Goal: Find specific page/section: Find specific page/section

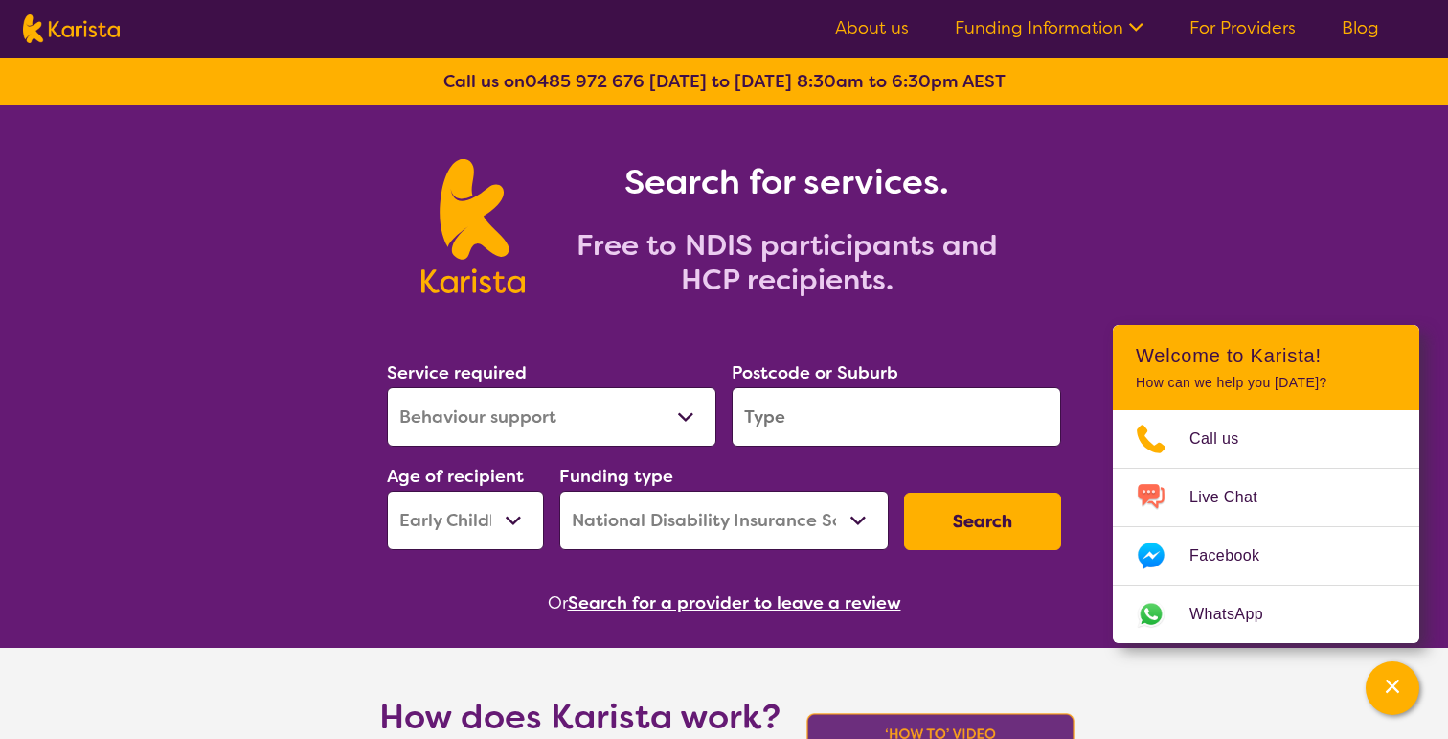
select select "Behaviour support"
select select "EC"
select select "NDIS"
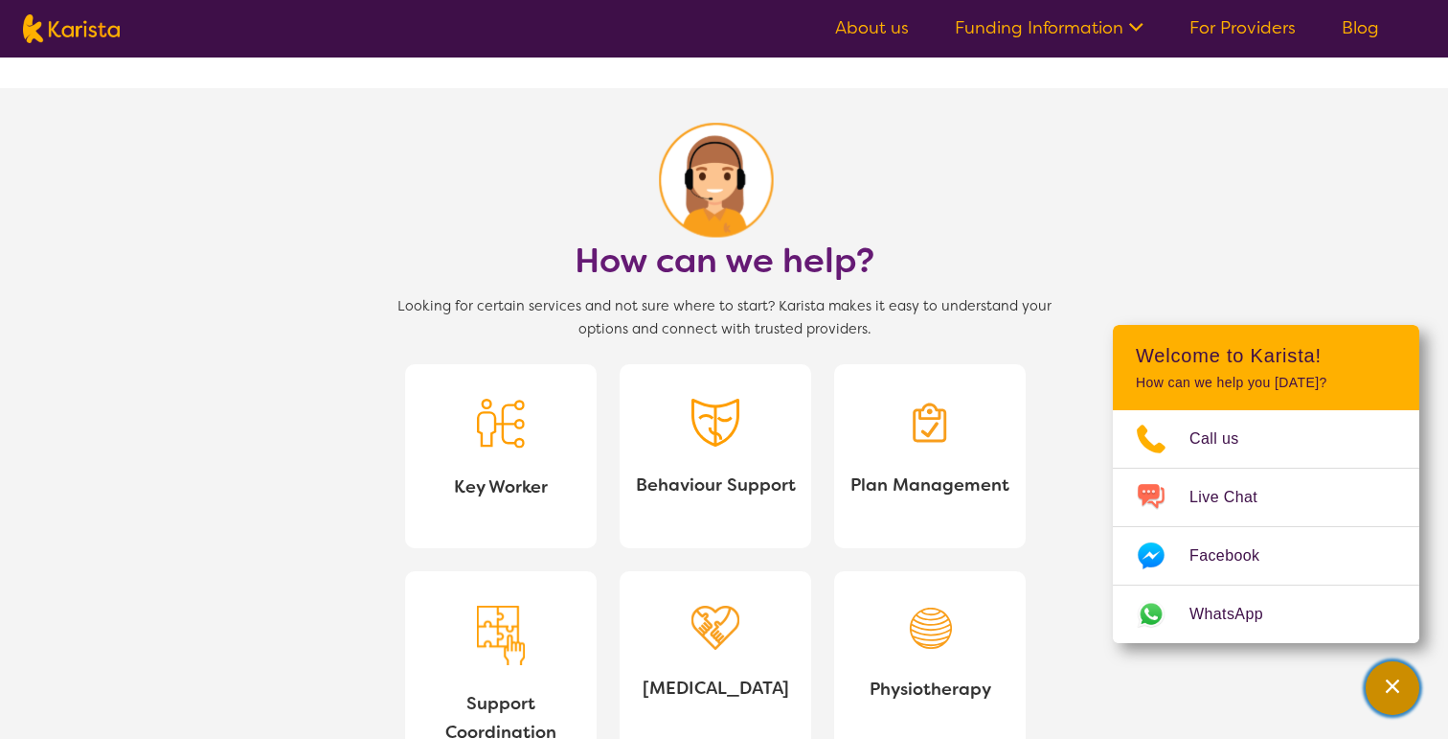
click at [1380, 699] on div "Channel Menu" at bounding box center [1393, 688] width 38 height 42
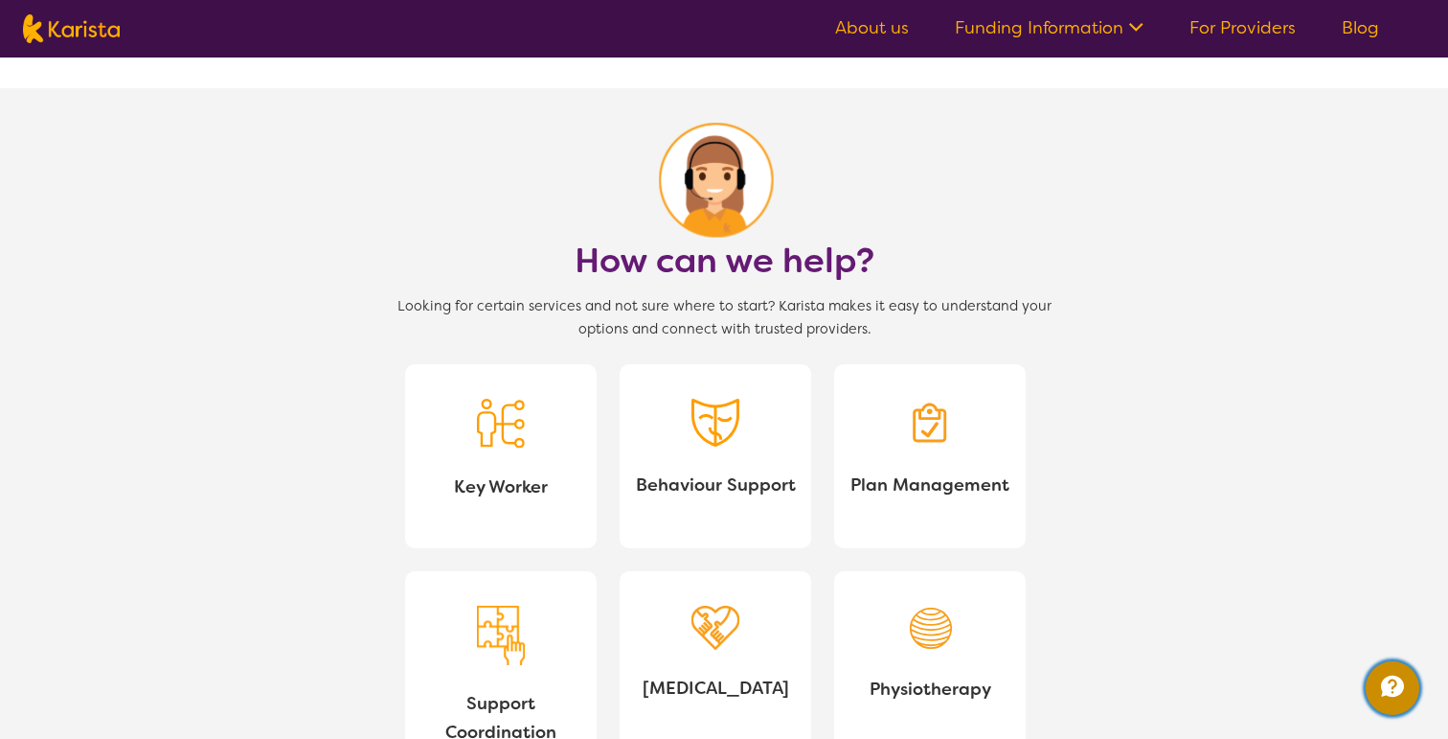
click at [1381, 696] on icon "Channel Menu" at bounding box center [1393, 686] width 38 height 38
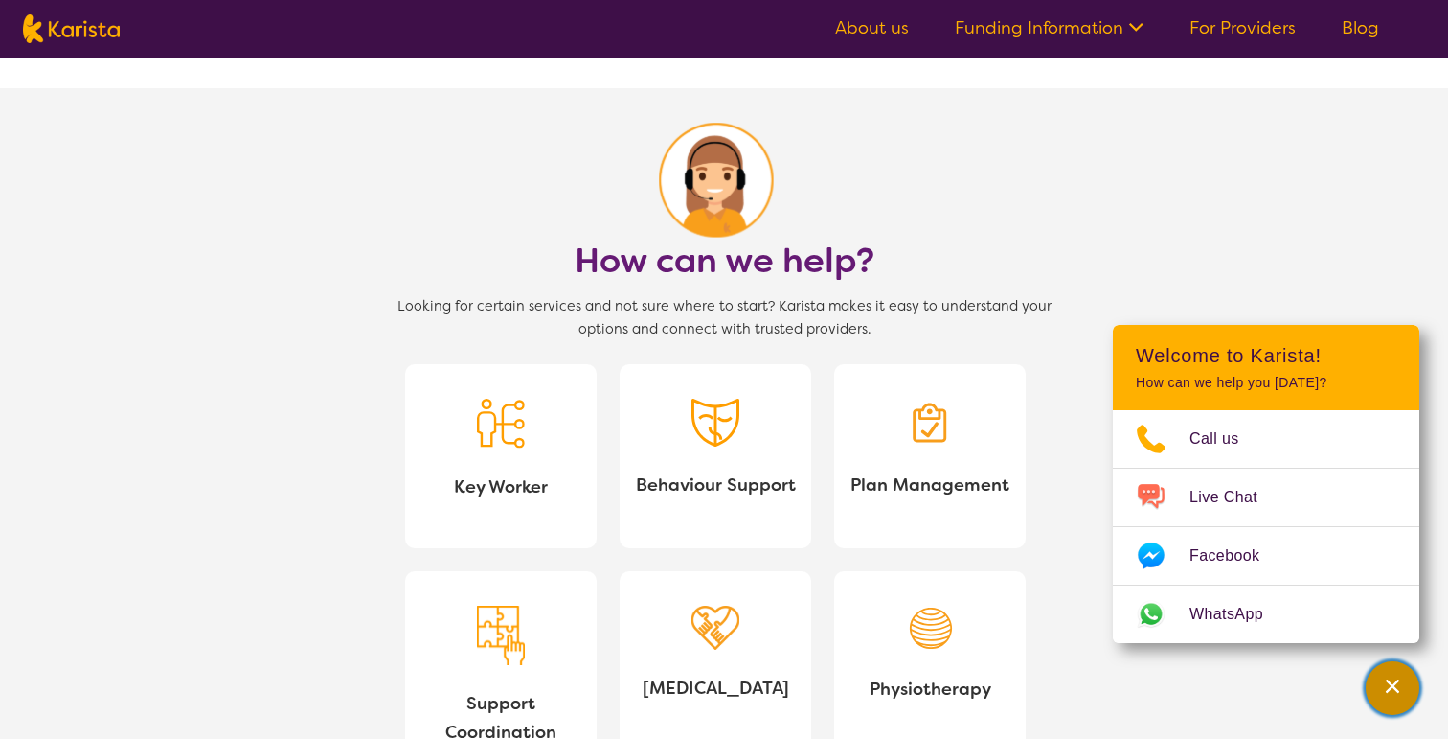
click at [1371, 703] on button "Channel Menu" at bounding box center [1393, 688] width 54 height 54
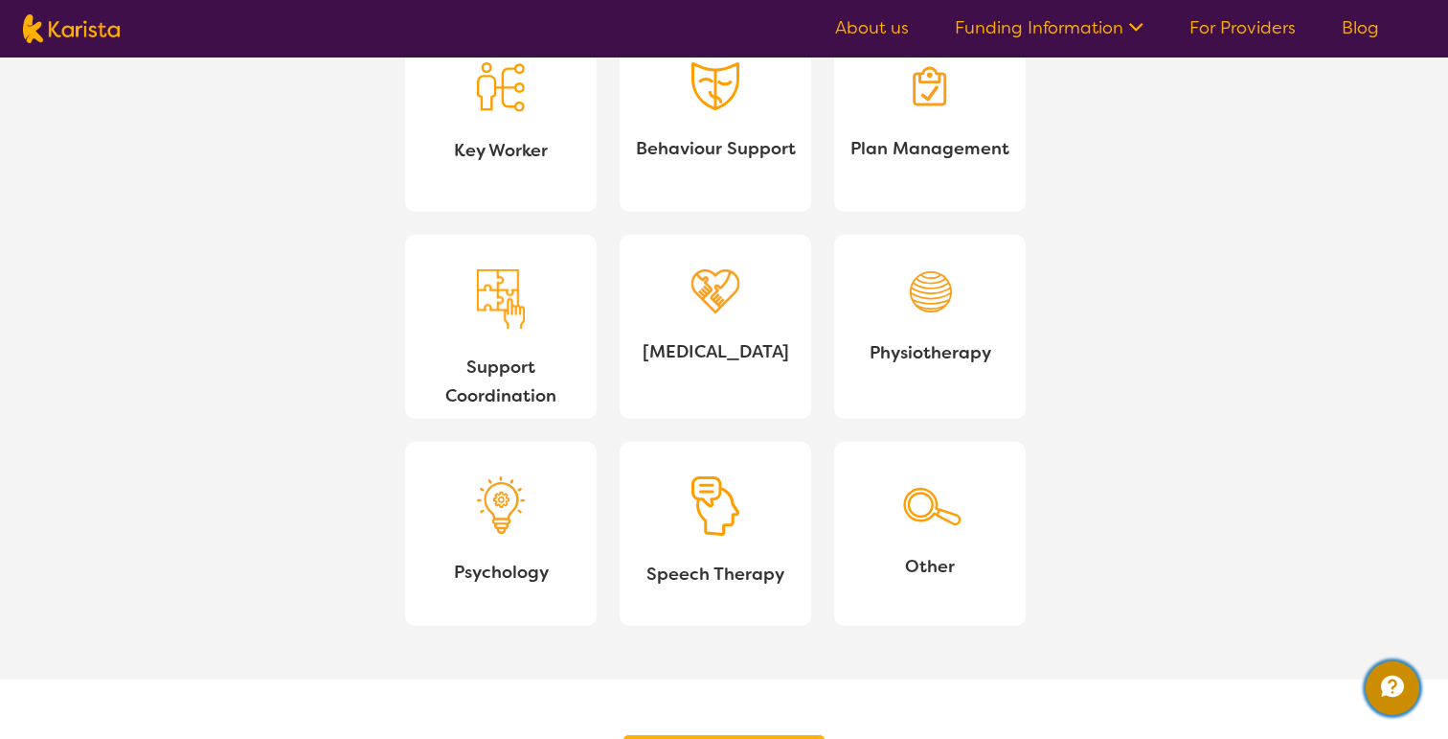
scroll to position [1850, 0]
click at [922, 540] on link "Other" at bounding box center [930, 533] width 192 height 184
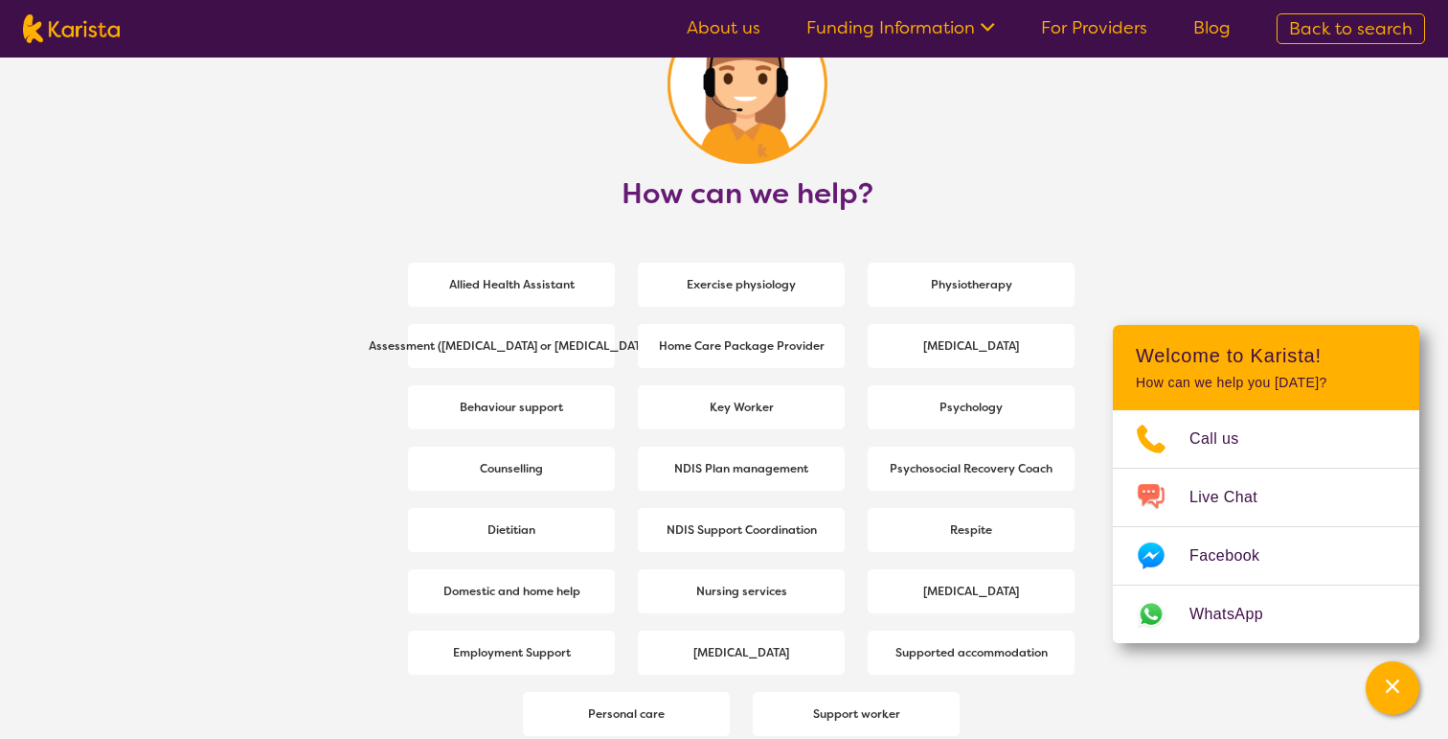
scroll to position [2461, 0]
click at [1379, 696] on div "Channel Menu" at bounding box center [1393, 688] width 38 height 42
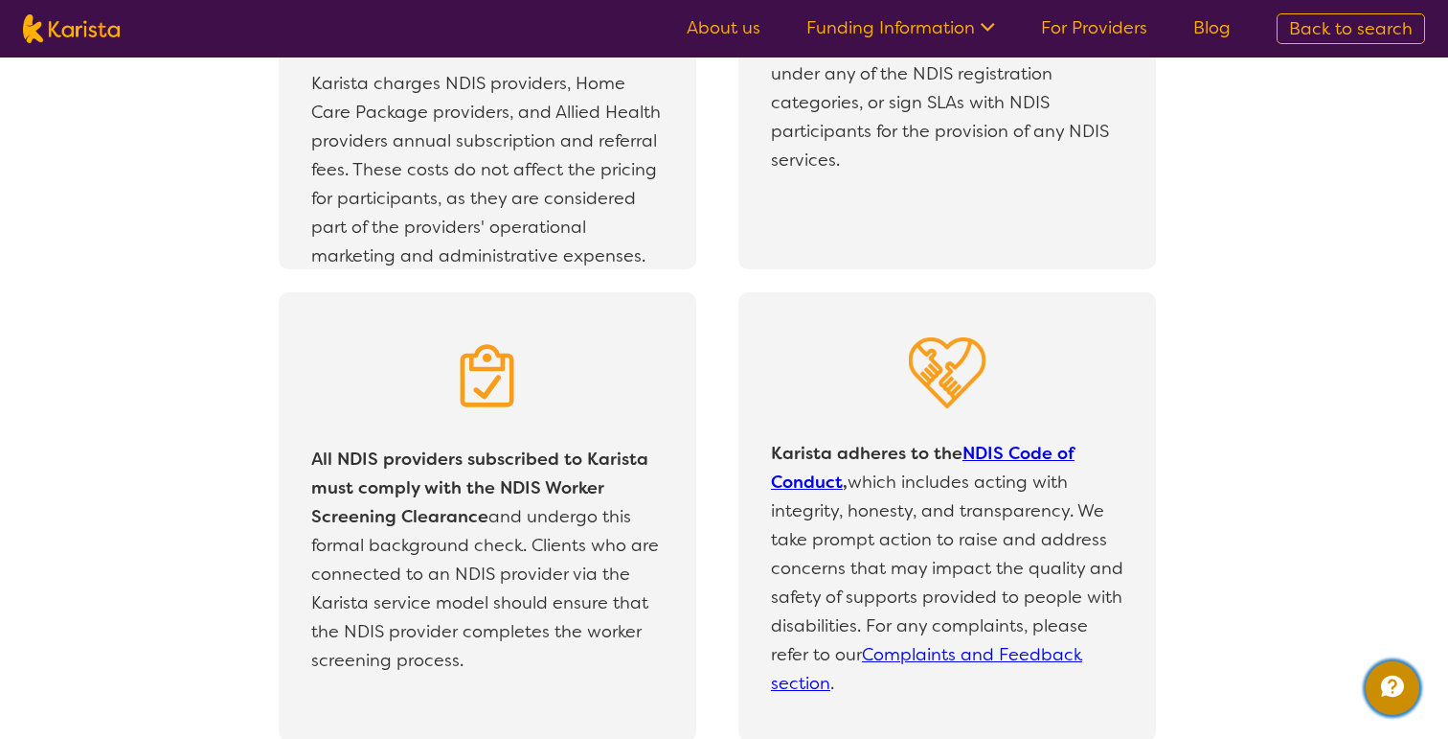
scroll to position [4227, 0]
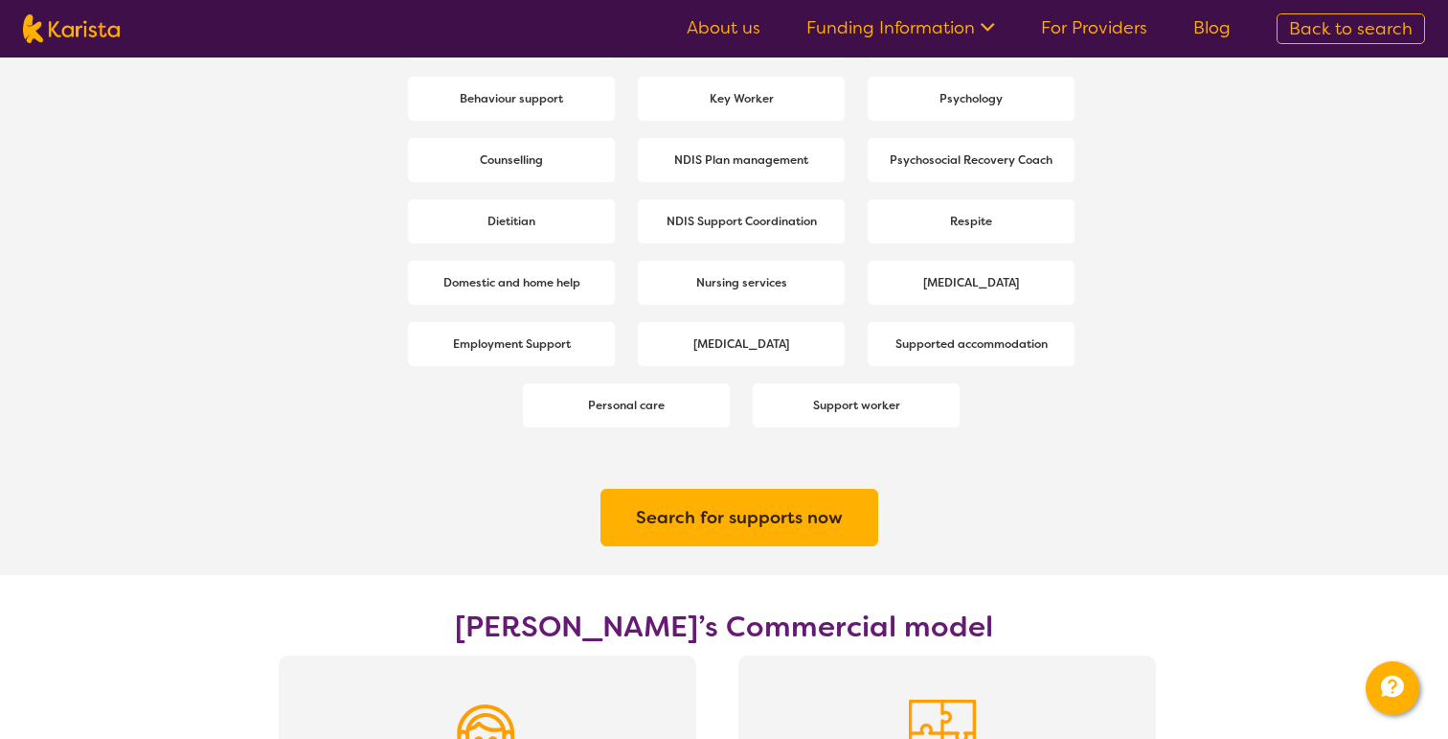
click at [108, 17] on img at bounding box center [71, 28] width 97 height 29
select select "Behaviour support"
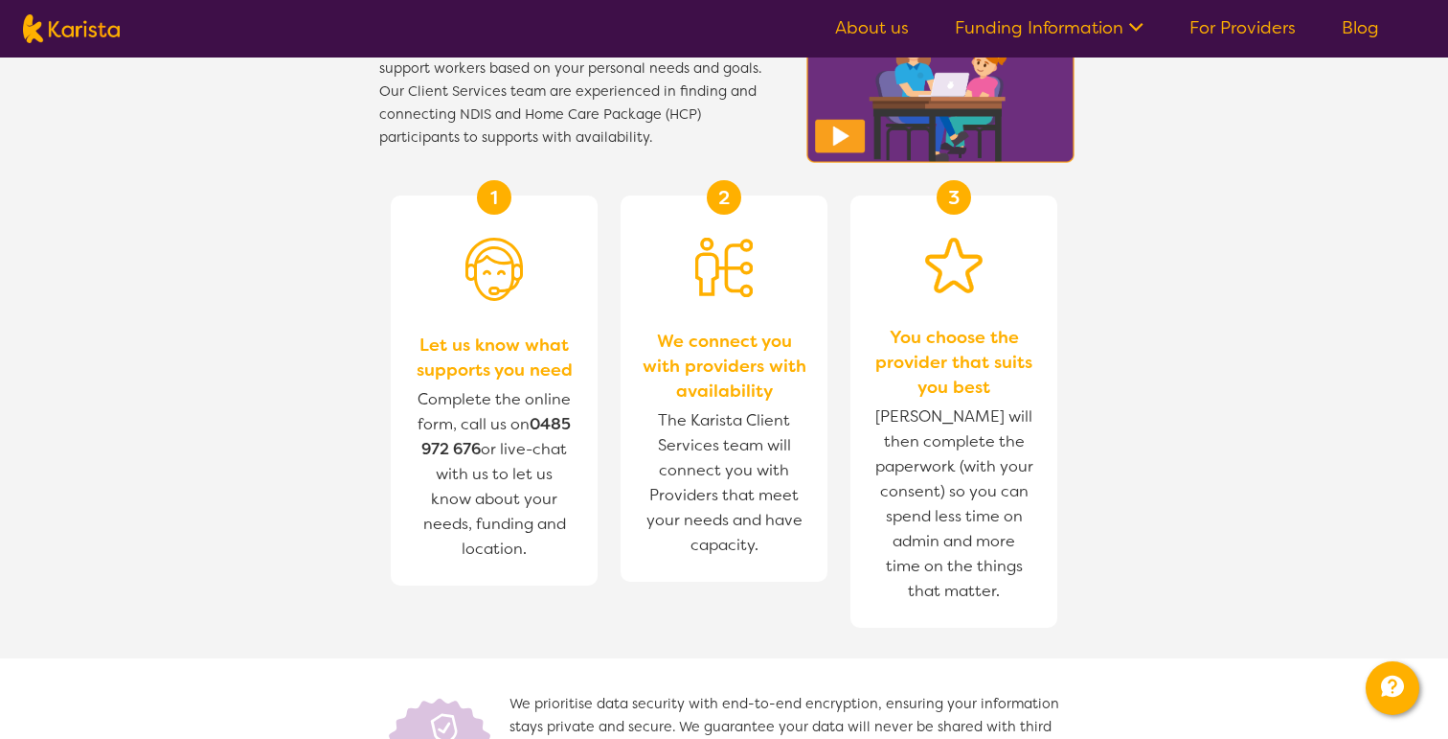
select select "EC"
select select "NDIS"
